Goal: Information Seeking & Learning: Learn about a topic

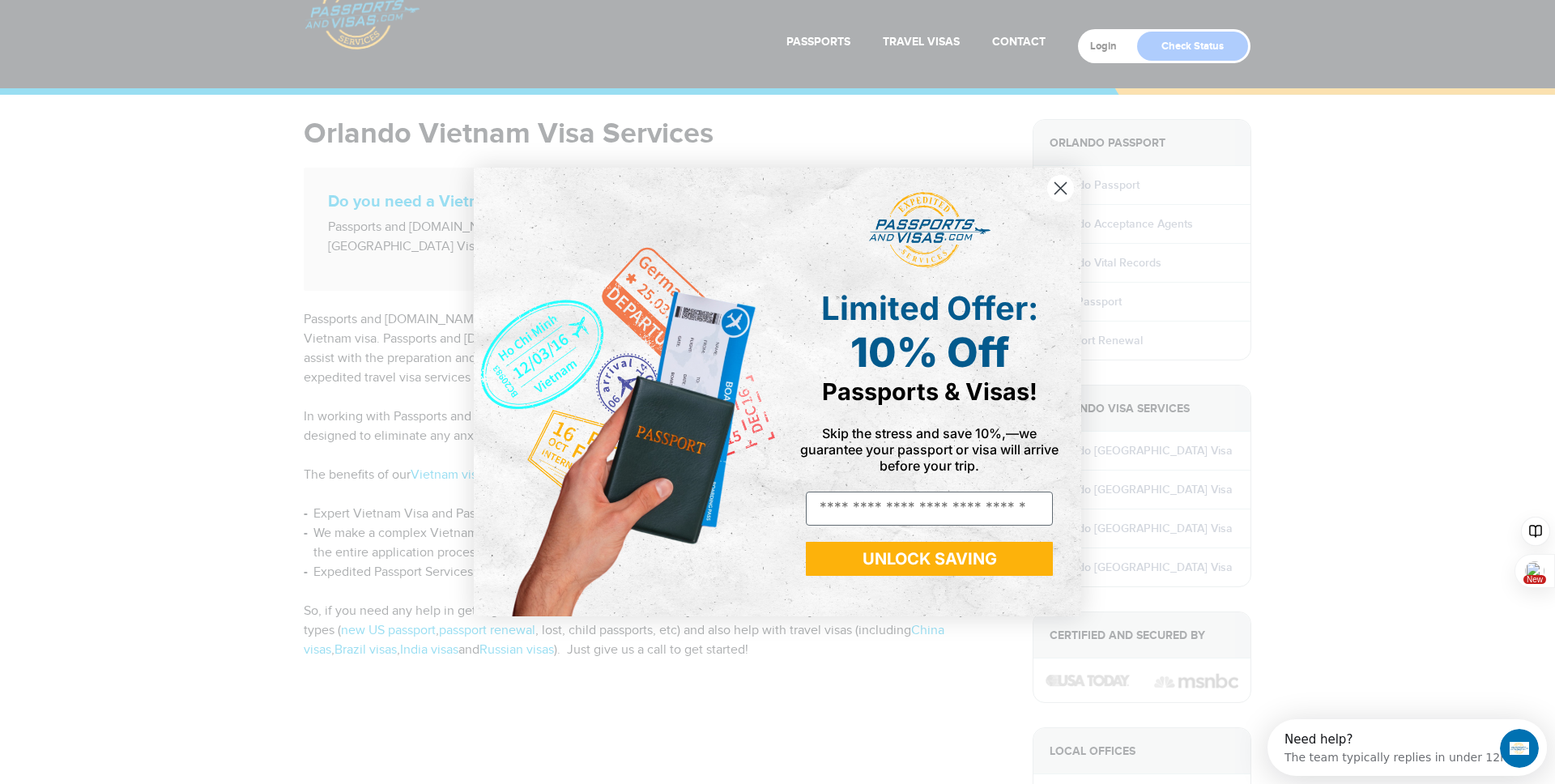
scroll to position [55, 0]
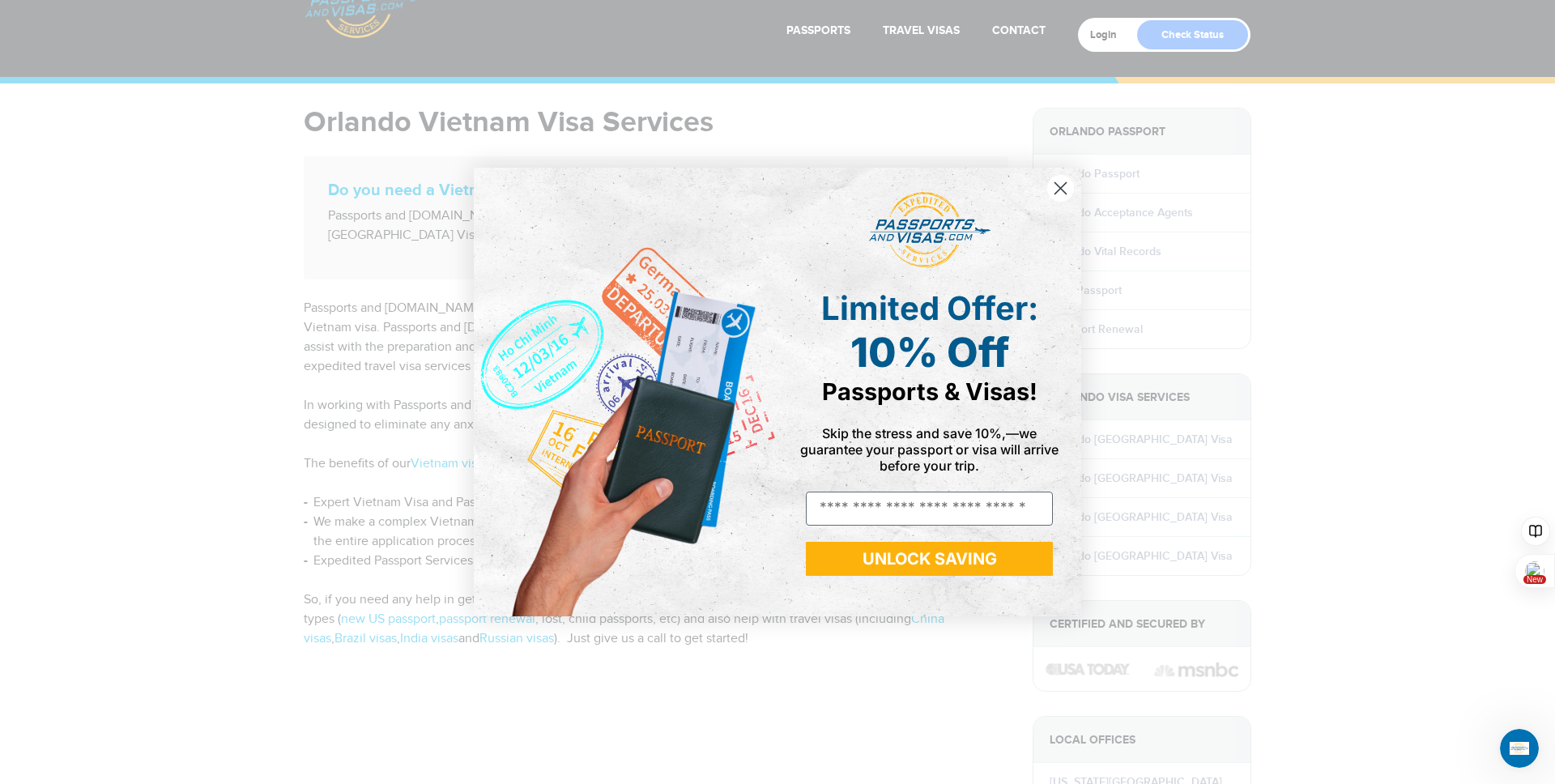
click at [1059, 186] on icon "Close dialog" at bounding box center [1061, 188] width 11 height 11
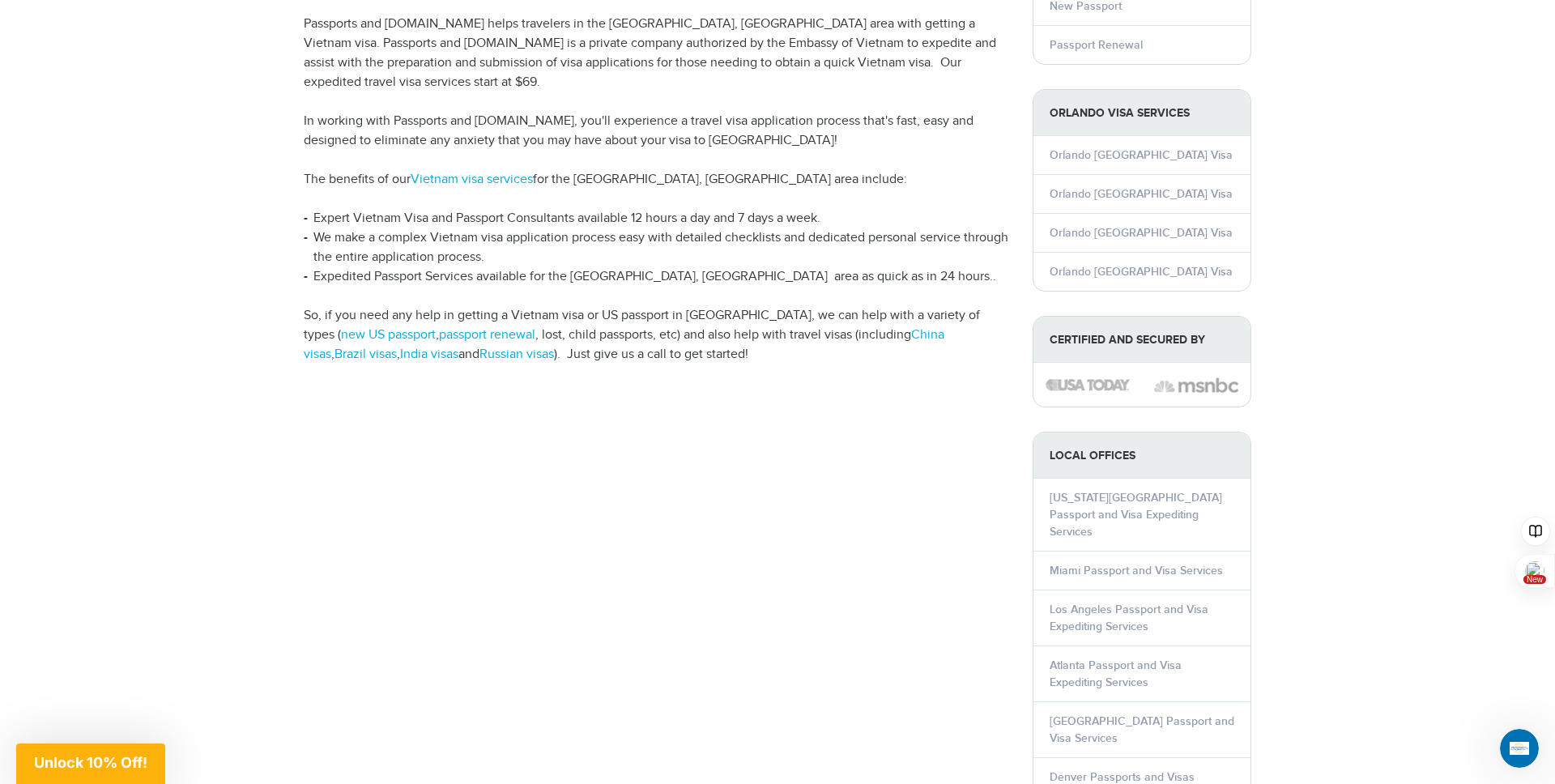
scroll to position [346, 0]
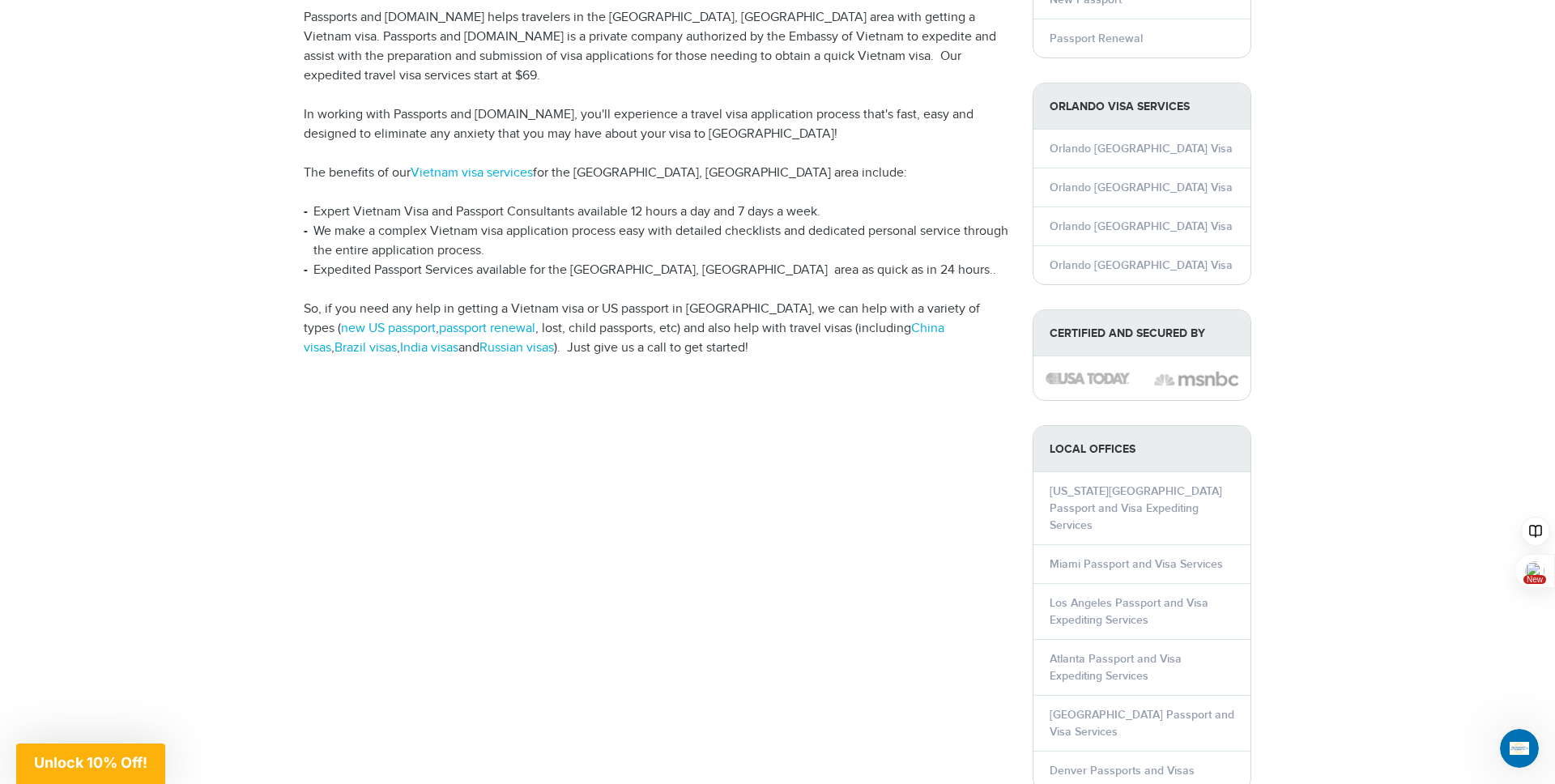
click at [729, 235] on li "We make a complex Vietnam visa application process easy with detailed checklist…" at bounding box center [656, 241] width 705 height 39
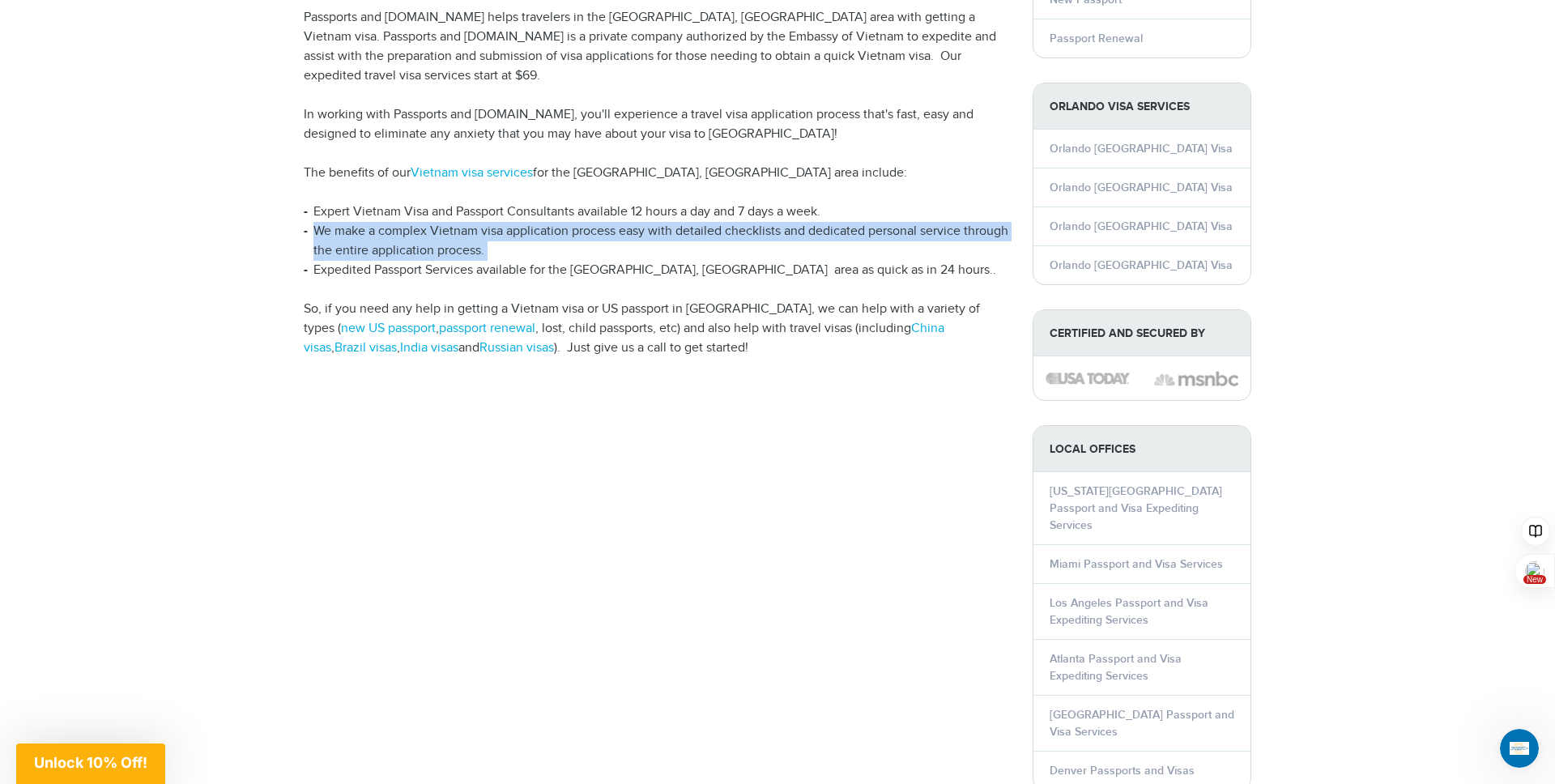
click at [729, 235] on li "We make a complex Vietnam visa application process easy with detailed checklist…" at bounding box center [656, 241] width 705 height 39
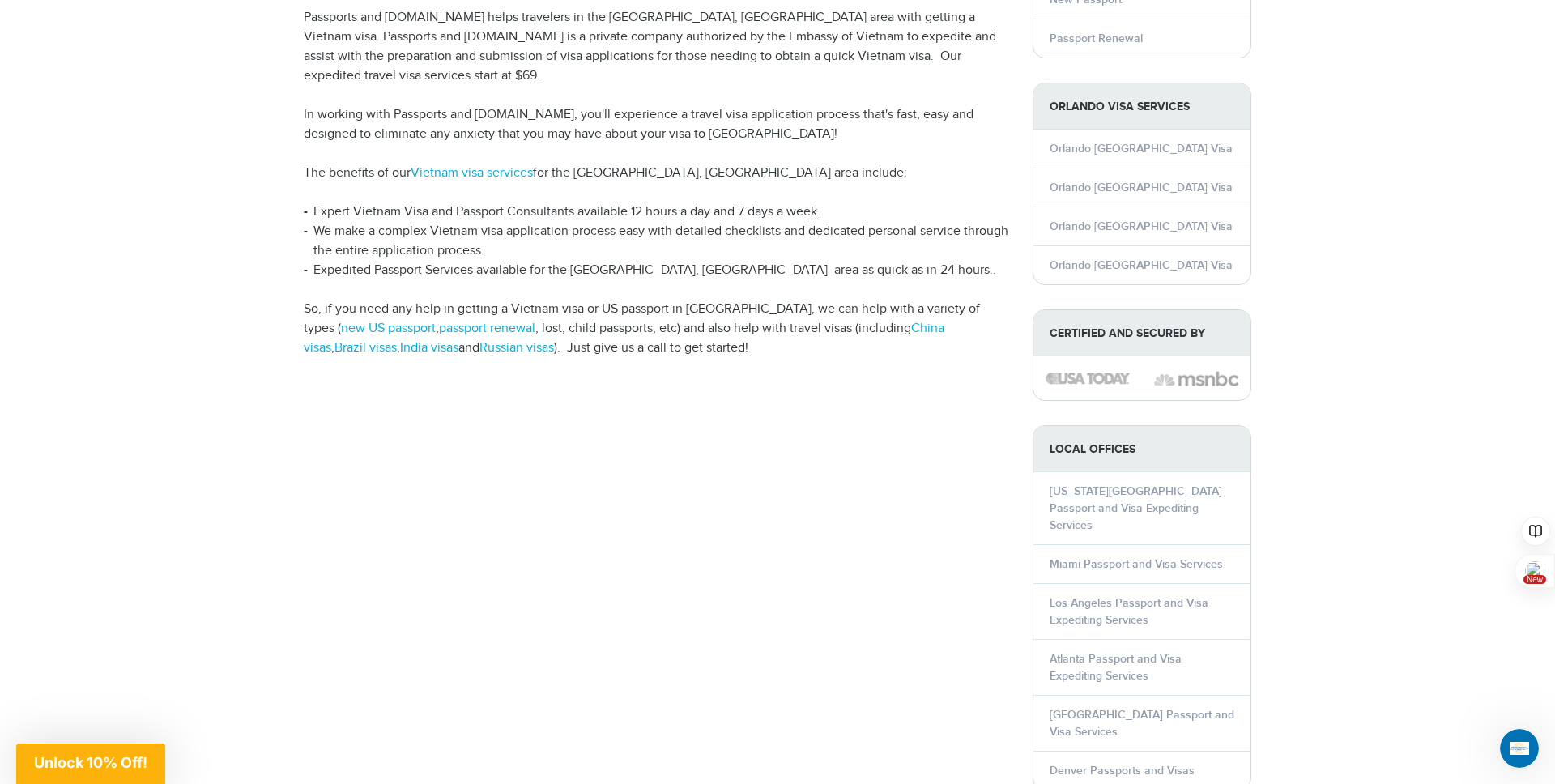
click at [715, 260] on li "Expedited Passport Services available for the [GEOGRAPHIC_DATA], [GEOGRAPHIC_DA…" at bounding box center [656, 270] width 705 height 20
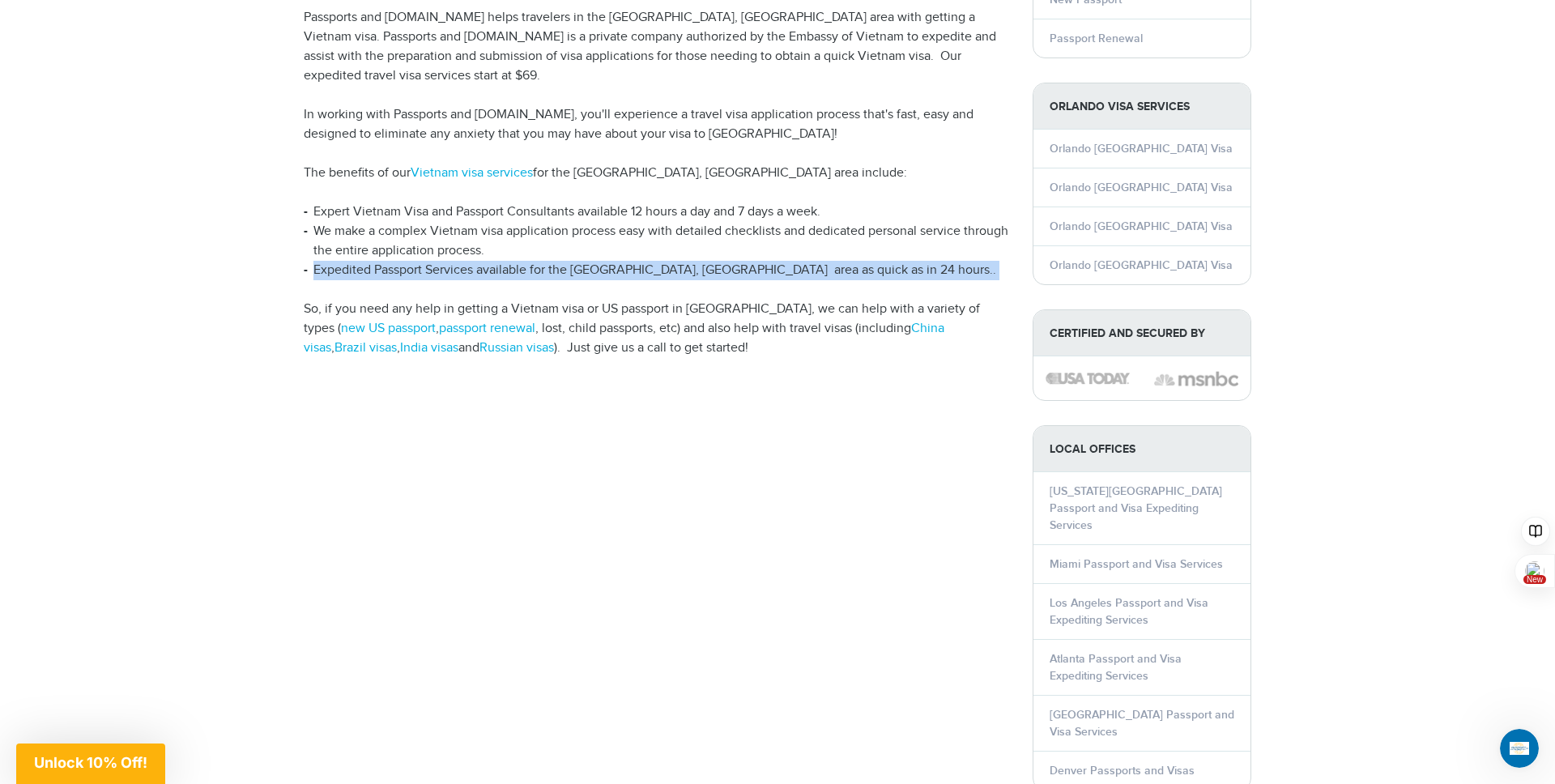
click at [715, 260] on li "Expedited Passport Services available for the [GEOGRAPHIC_DATA], [GEOGRAPHIC_DA…" at bounding box center [656, 270] width 705 height 20
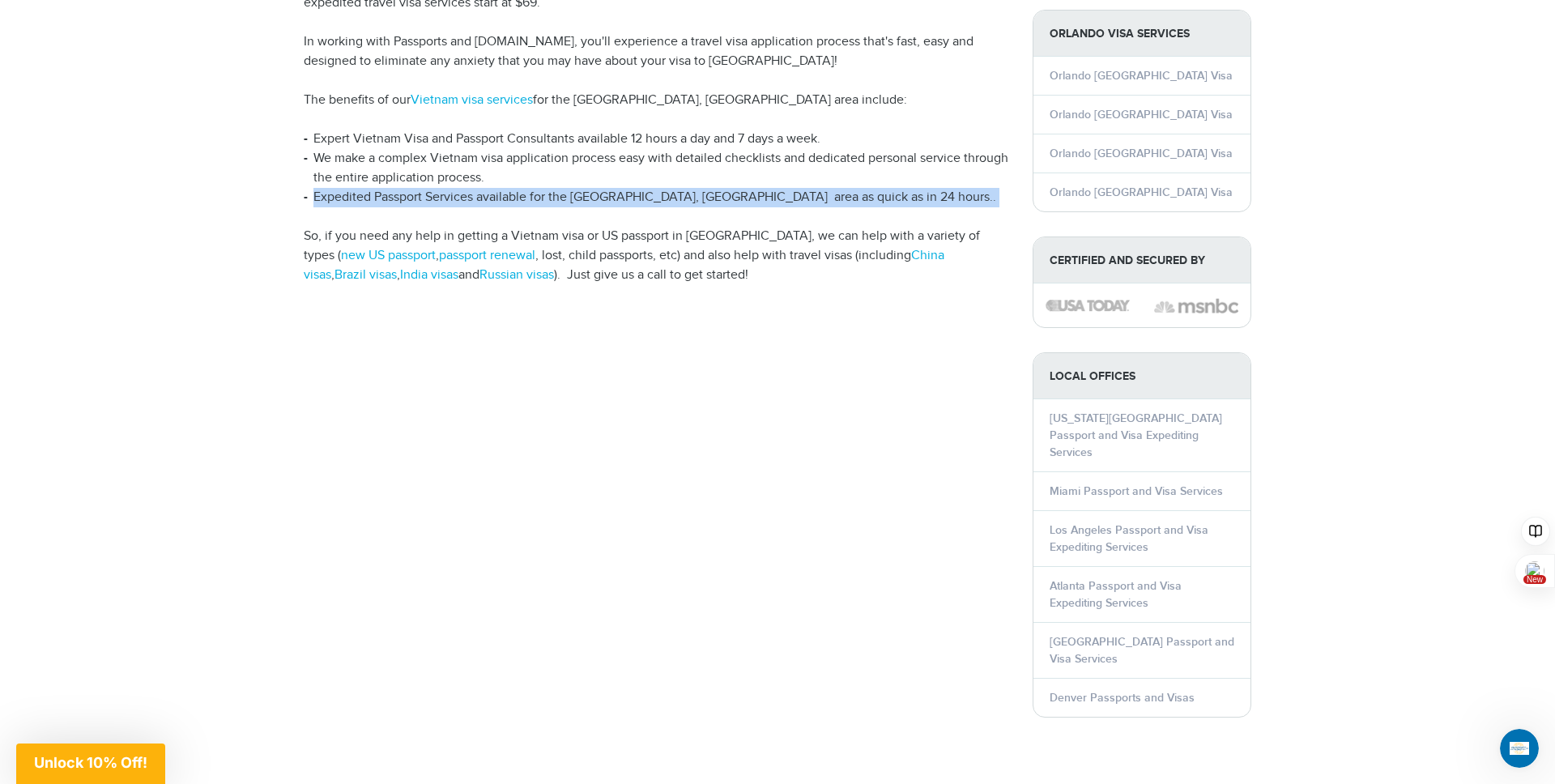
scroll to position [419, 0]
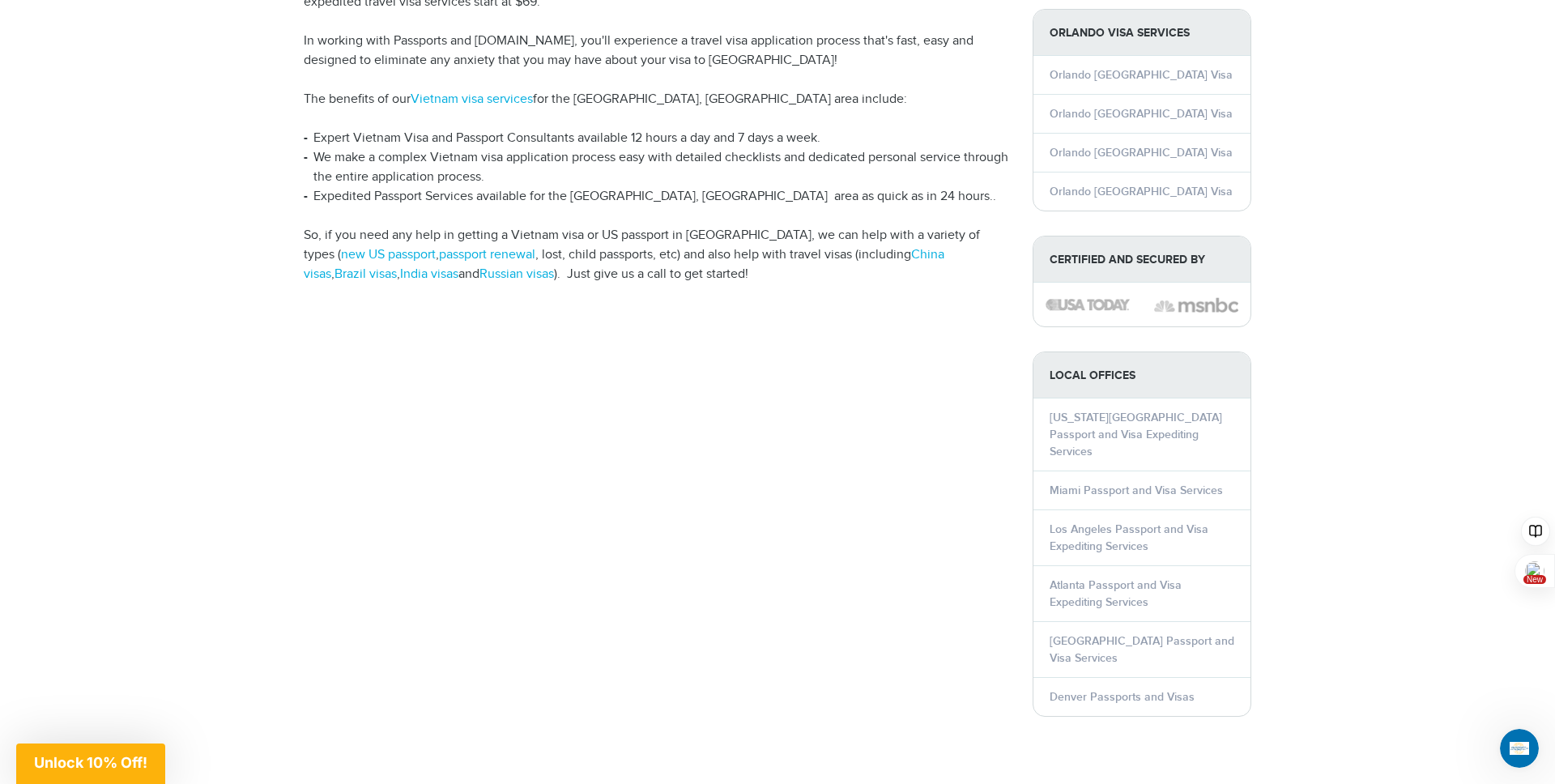
click at [721, 226] on p "So, if you need any help in getting a Vietnam visa or US passport in [GEOGRAPHI…" at bounding box center [656, 256] width 705 height 59
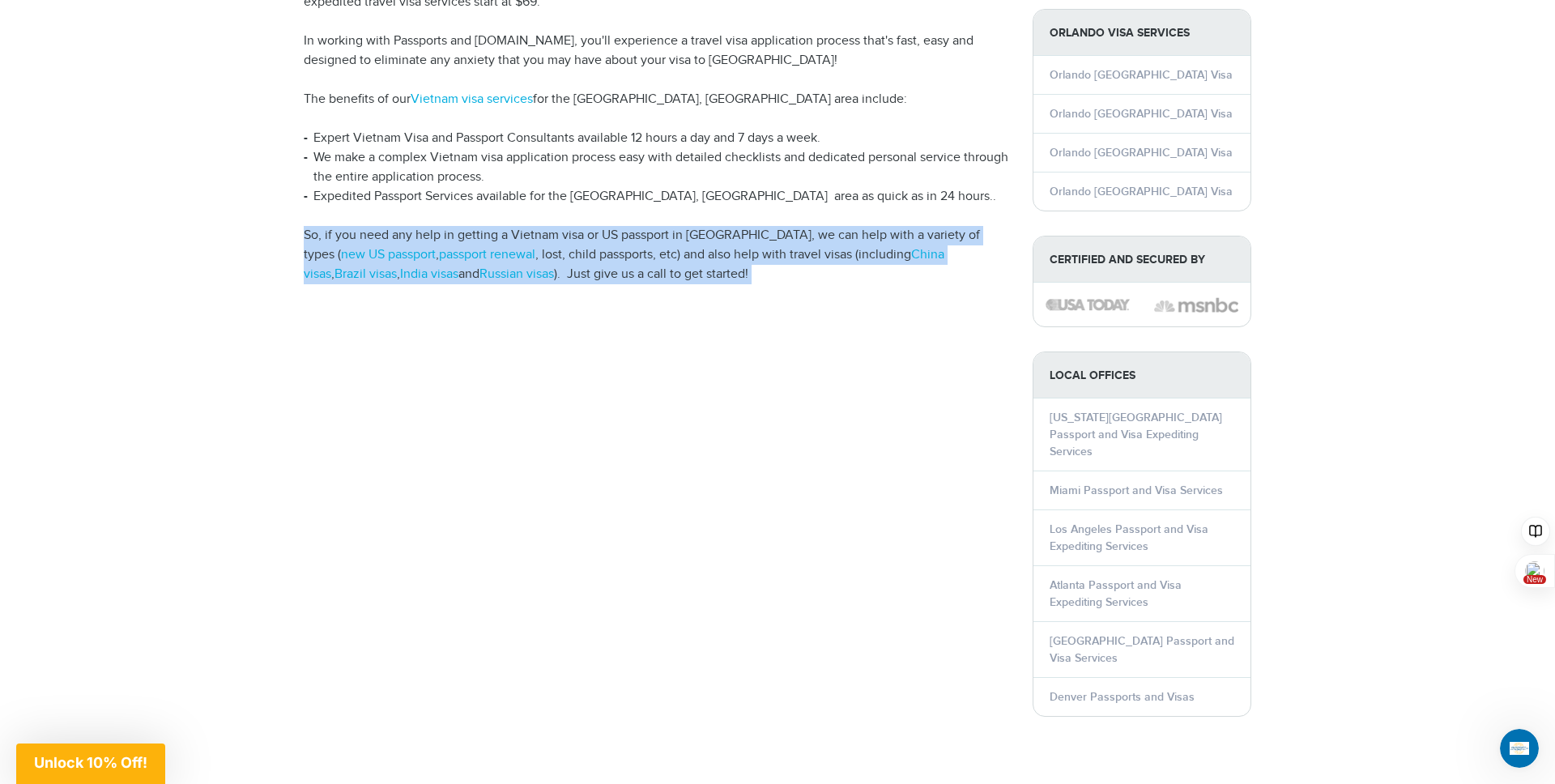
click at [721, 226] on p "So, if you need any help in getting a Vietnam visa or US passport in [GEOGRAPHI…" at bounding box center [656, 256] width 705 height 59
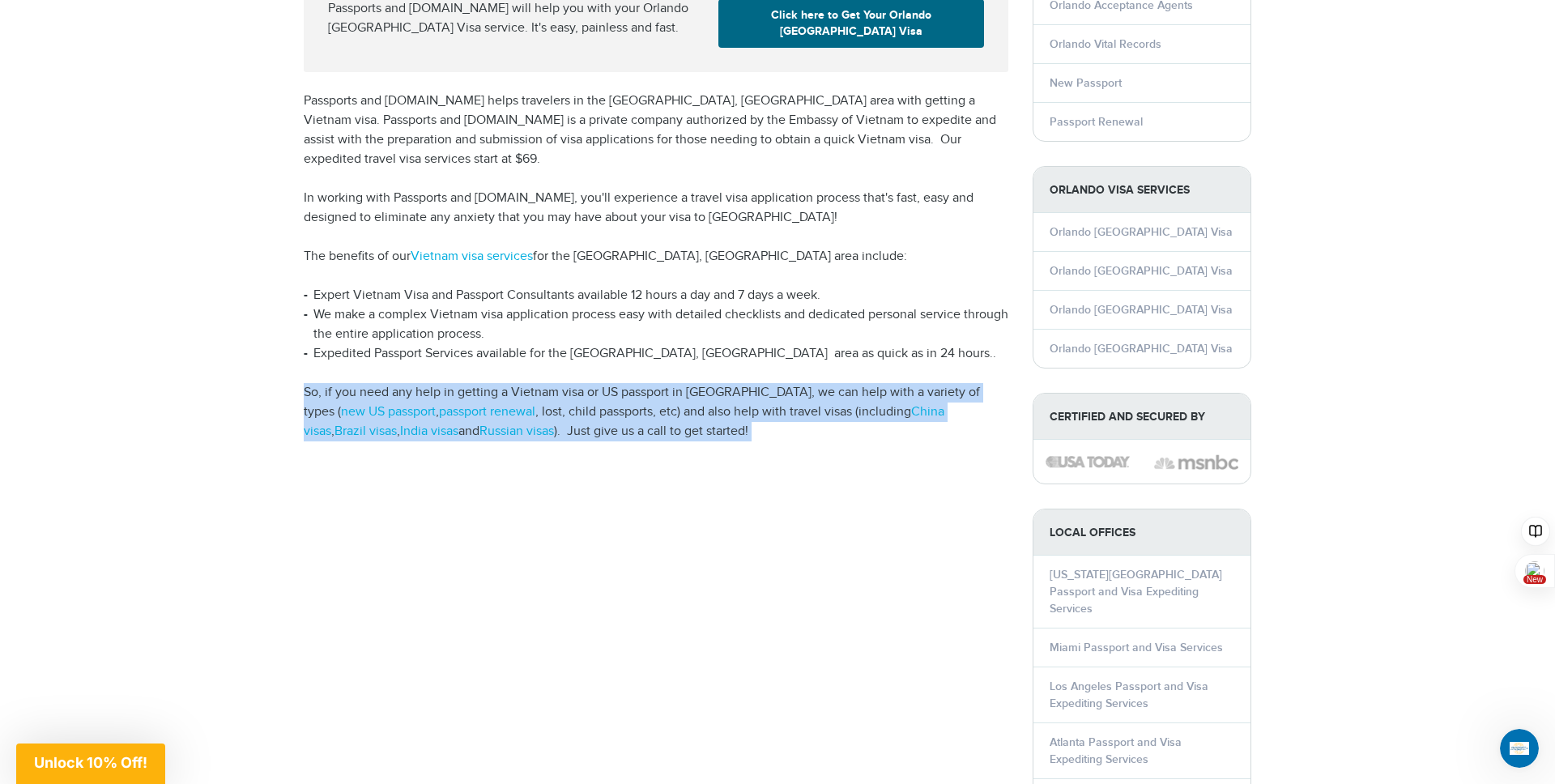
scroll to position [272, 0]
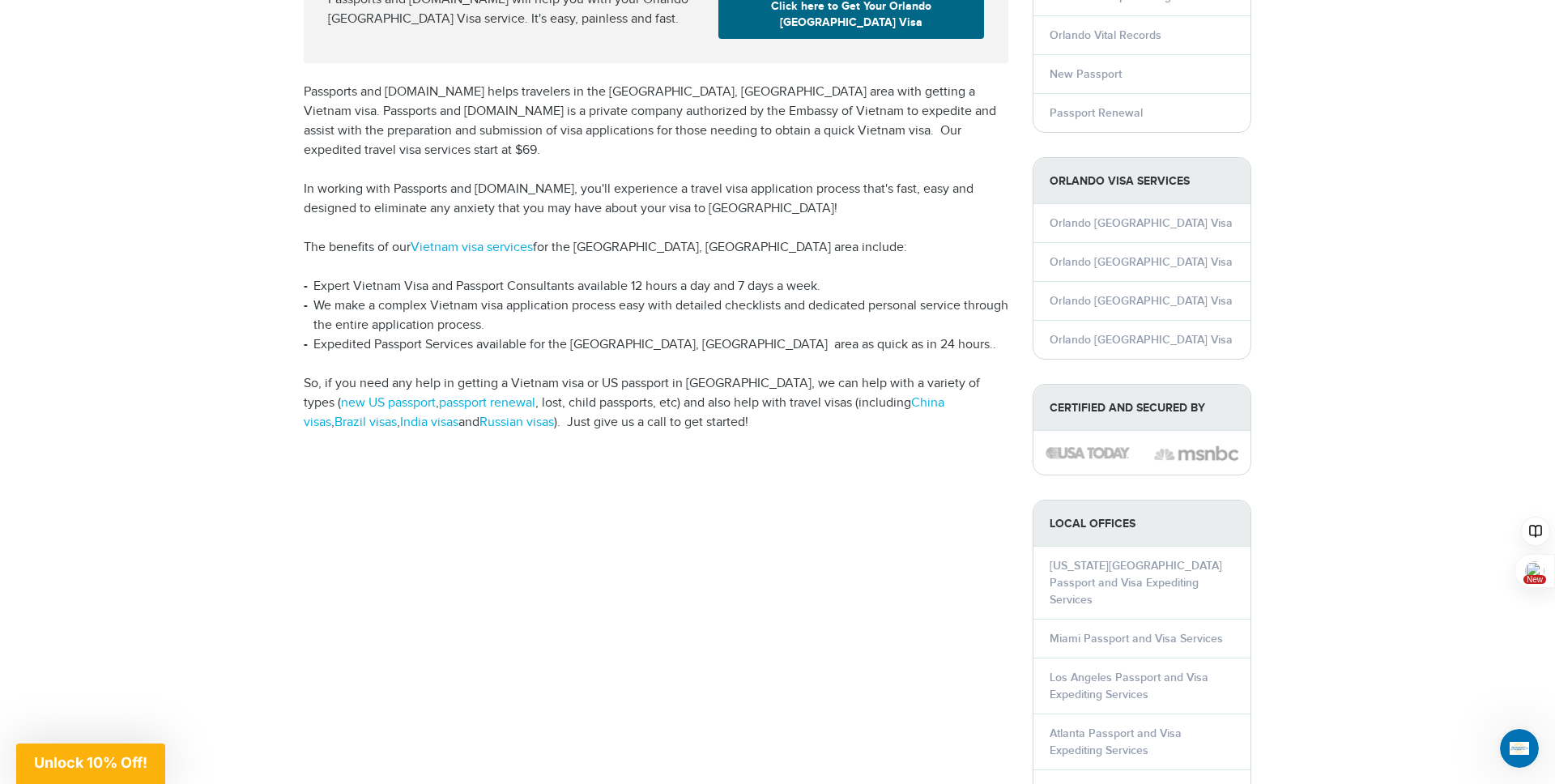
click at [406, 276] on li "Expert Vietnam Visa and Passport Consultants available 12 hours a day and 7 day…" at bounding box center [656, 286] width 705 height 20
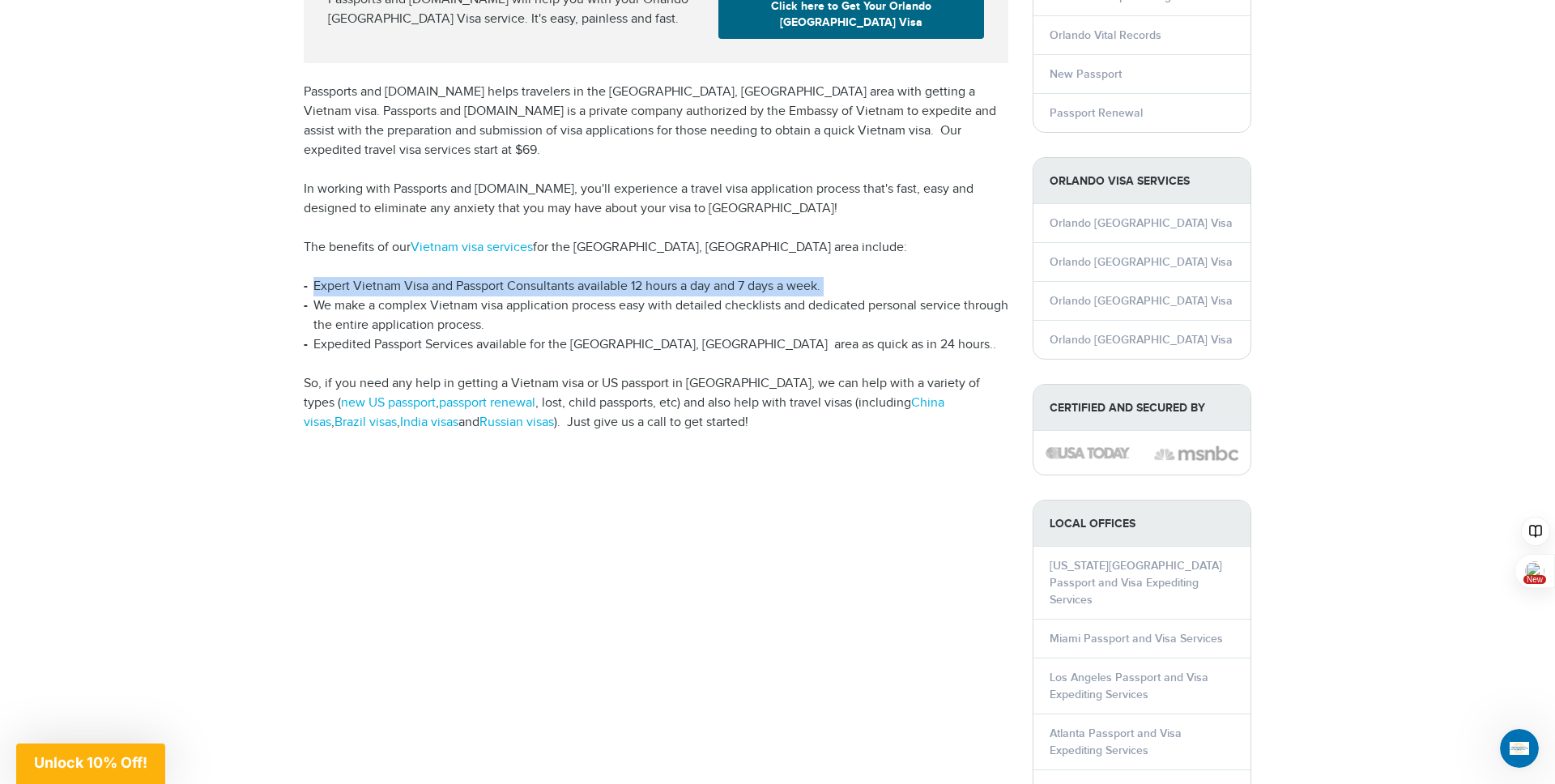
click at [406, 276] on li "Expert Vietnam Visa and Passport Consultants available 12 hours a day and 7 day…" at bounding box center [656, 286] width 705 height 20
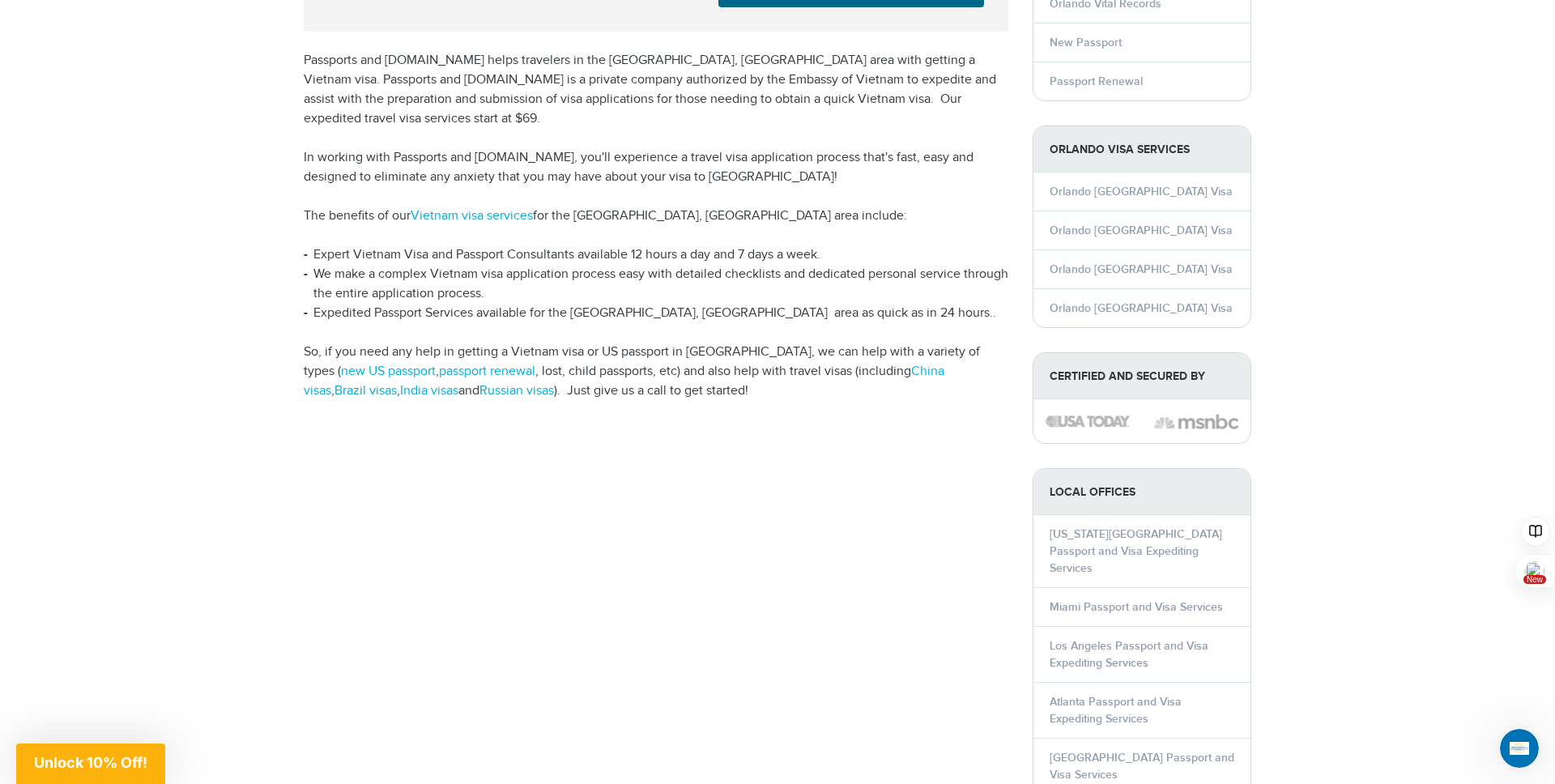
click at [635, 266] on li "We make a complex Vietnam visa application process easy with detailed checklist…" at bounding box center [656, 284] width 705 height 39
click at [635, 267] on li "We make a complex Vietnam visa application process easy with detailed checklist…" at bounding box center [656, 286] width 705 height 39
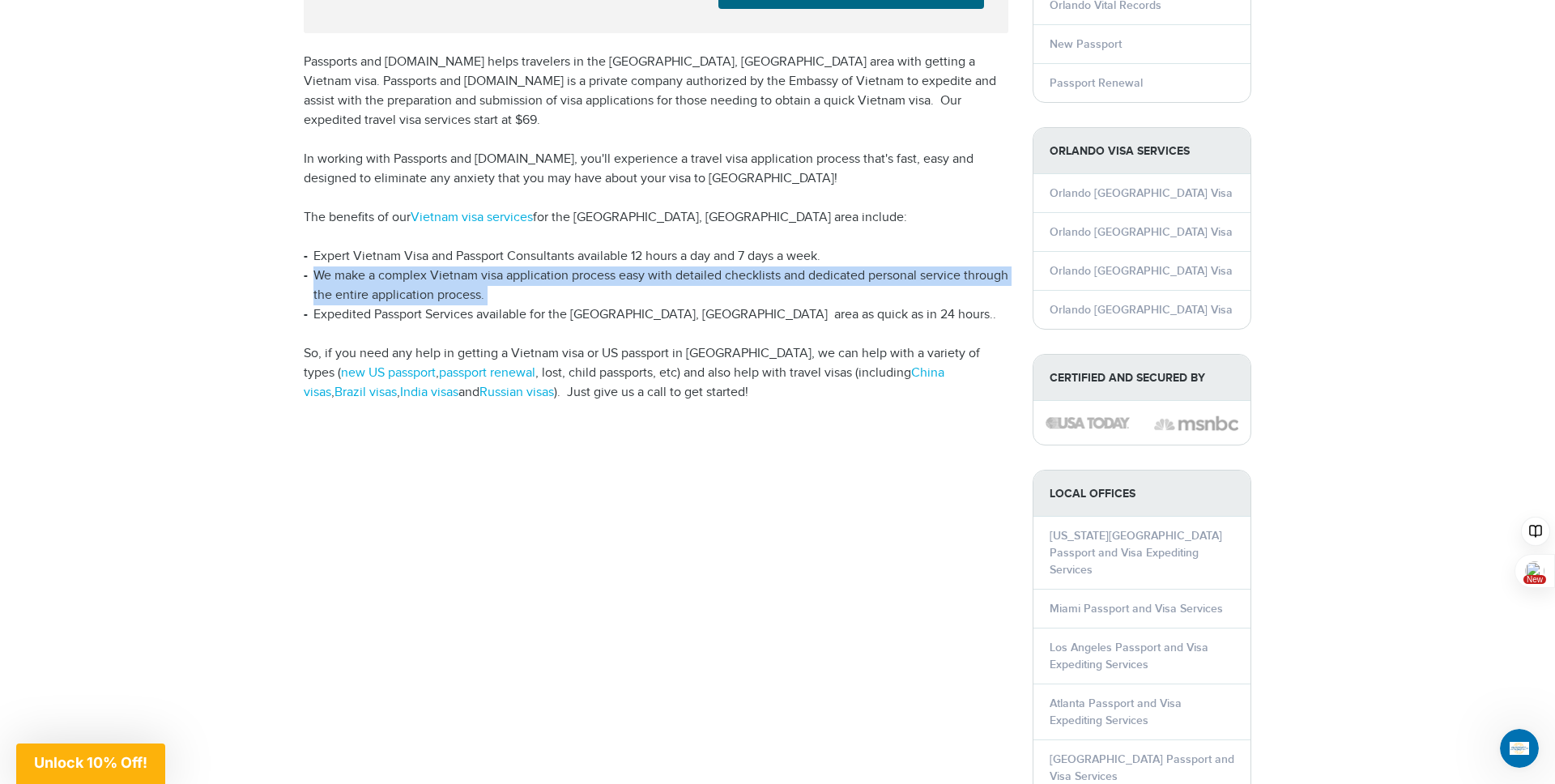
click at [635, 266] on li "We make a complex Vietnam visa application process easy with detailed checklist…" at bounding box center [656, 285] width 705 height 39
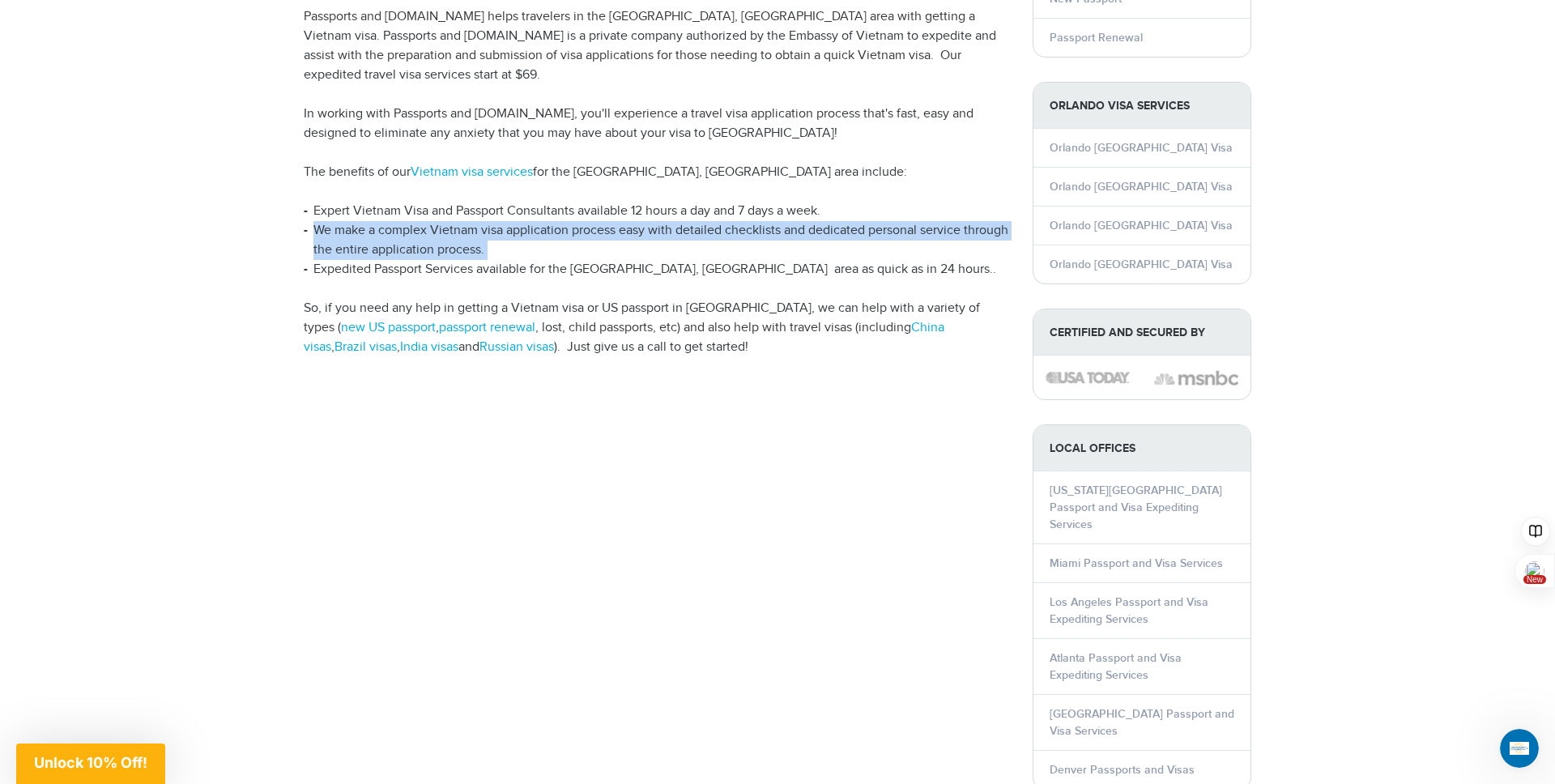
scroll to position [348, 0]
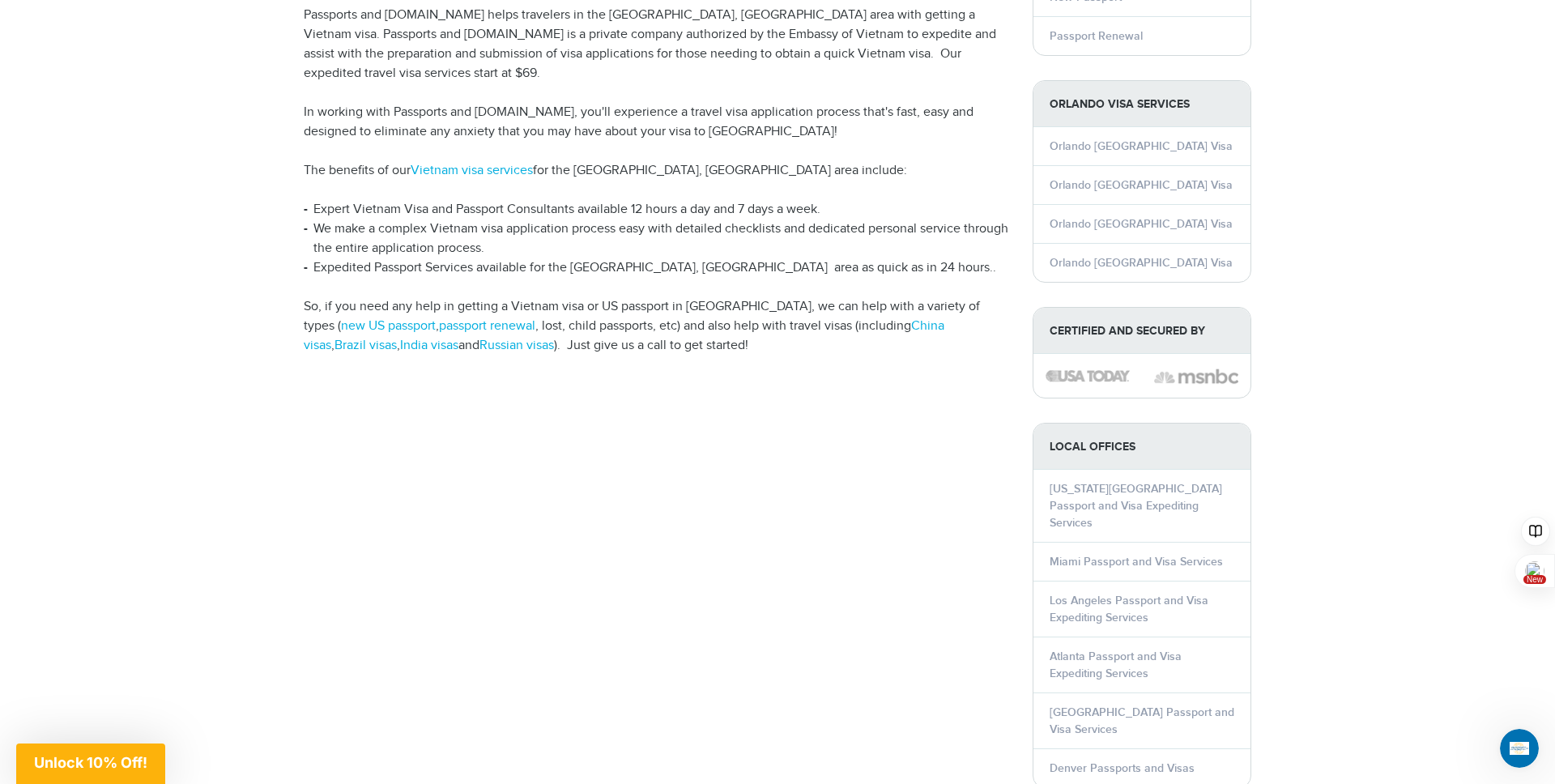
click at [635, 258] on li "Expedited Passport Services available for the [GEOGRAPHIC_DATA], [GEOGRAPHIC_DA…" at bounding box center [656, 268] width 705 height 20
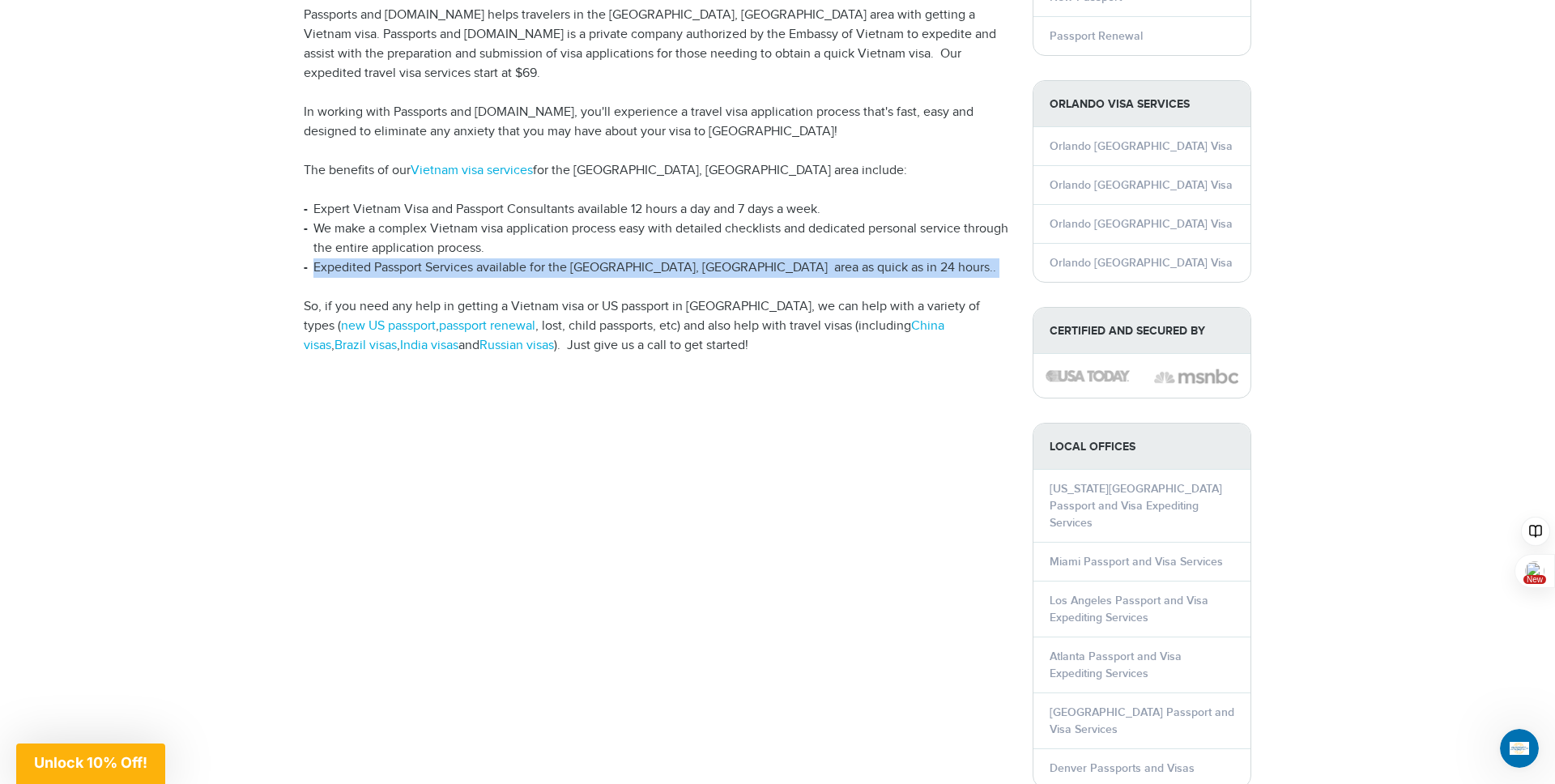
click at [635, 258] on li "Expedited Passport Services available for the [GEOGRAPHIC_DATA], [GEOGRAPHIC_DA…" at bounding box center [656, 268] width 705 height 20
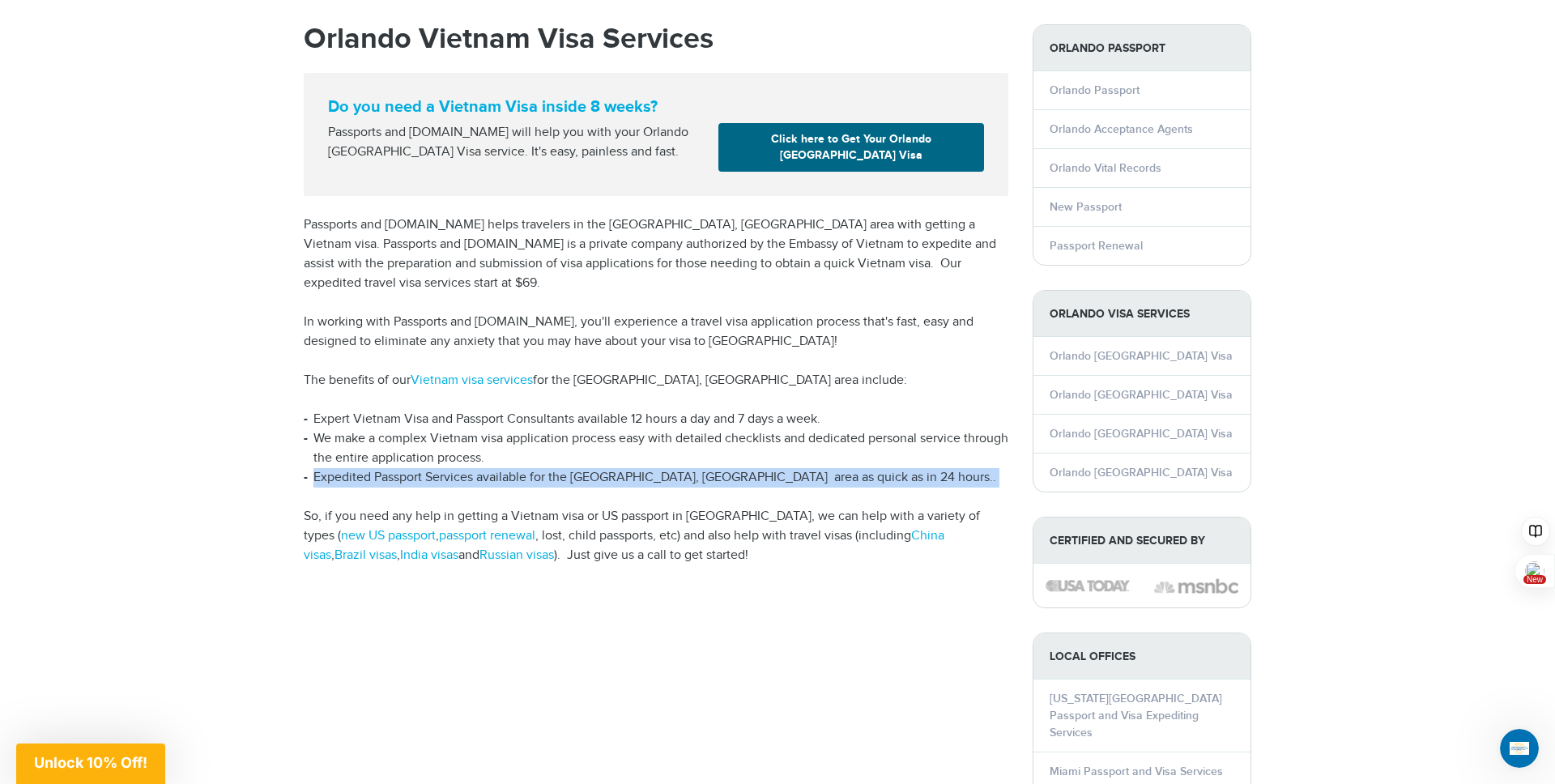
scroll to position [0, 0]
